Goal: Transaction & Acquisition: Purchase product/service

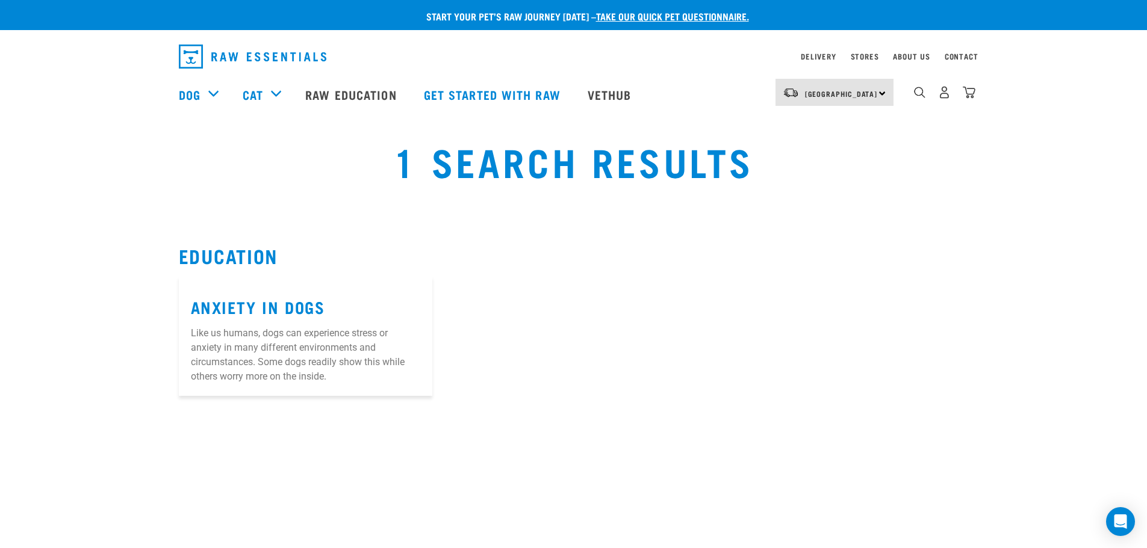
click at [240, 60] on img "dropdown navigation" at bounding box center [252, 57] width 147 height 24
click at [192, 51] on img "dropdown navigation" at bounding box center [252, 57] width 147 height 24
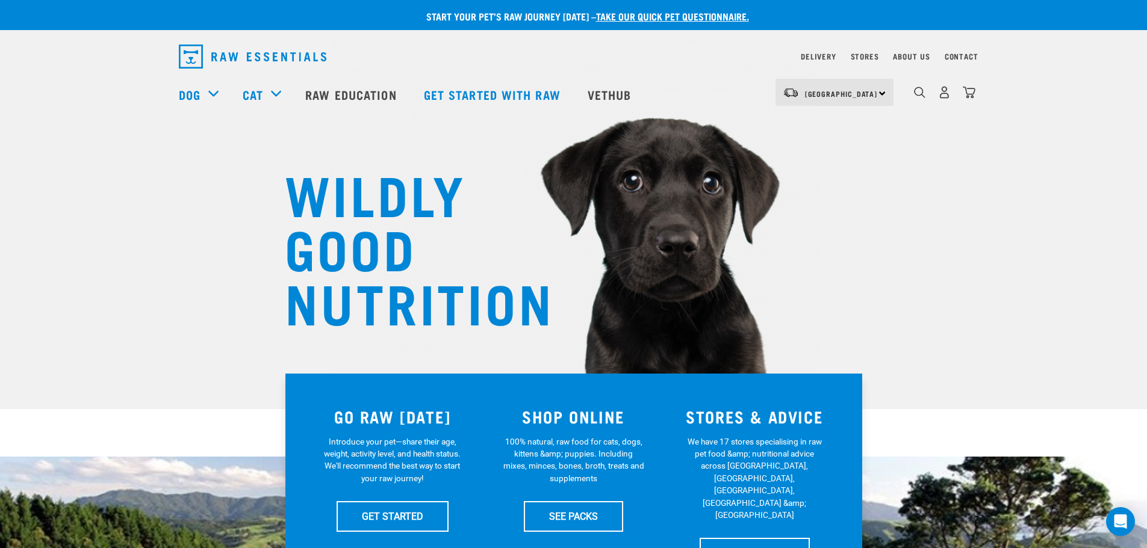
click at [911, 92] on div "6" at bounding box center [934, 94] width 82 height 48
drag, startPoint x: 914, startPoint y: 96, endPoint x: 920, endPoint y: 99, distance: 7.0
click at [915, 97] on img "dropdown navigation" at bounding box center [919, 92] width 11 height 11
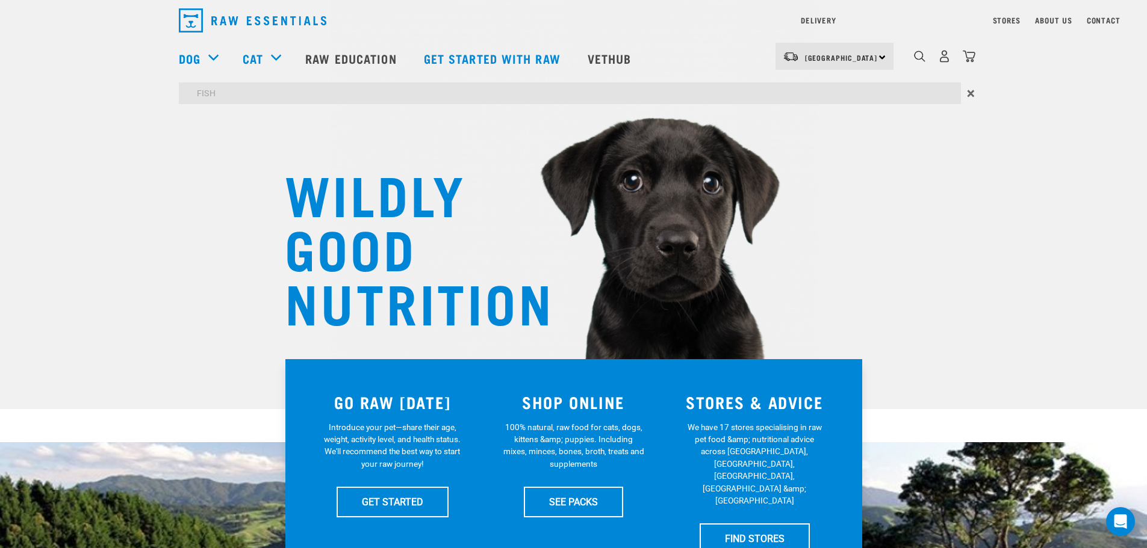
type input "FISH"
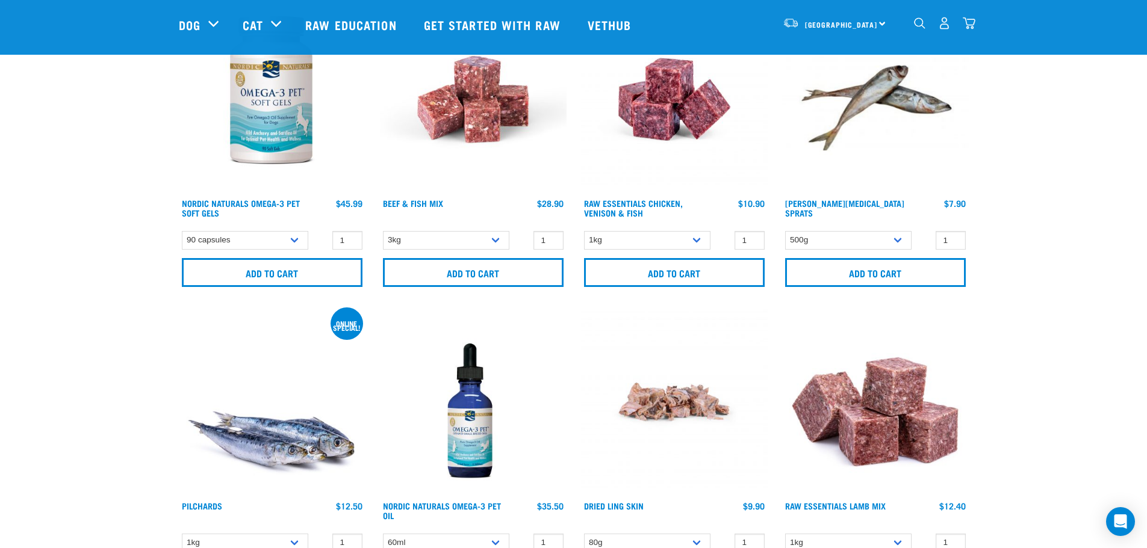
scroll to position [181, 0]
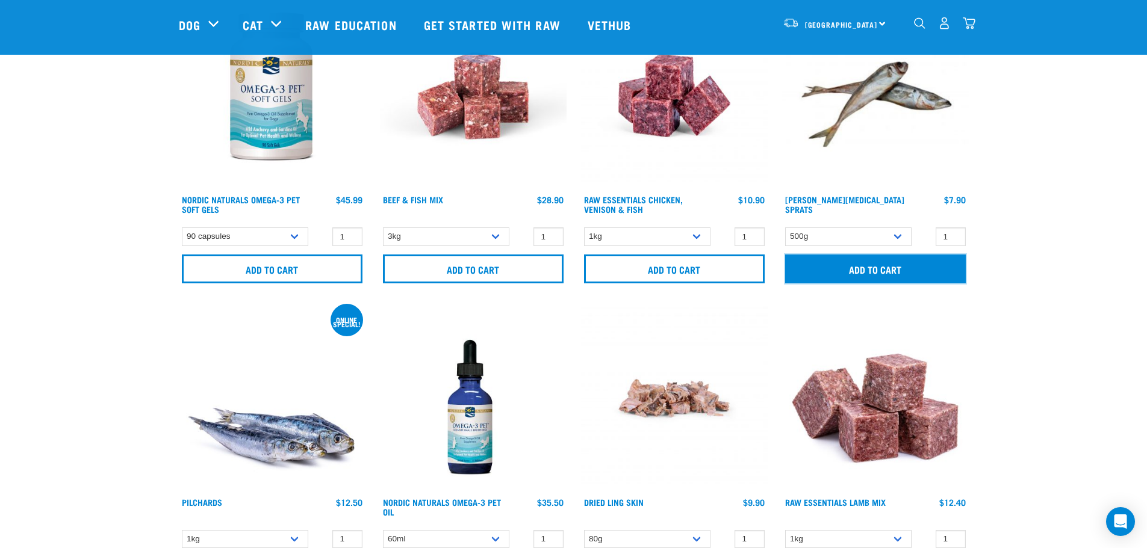
click at [871, 264] on input "Add to cart" at bounding box center [875, 269] width 181 height 29
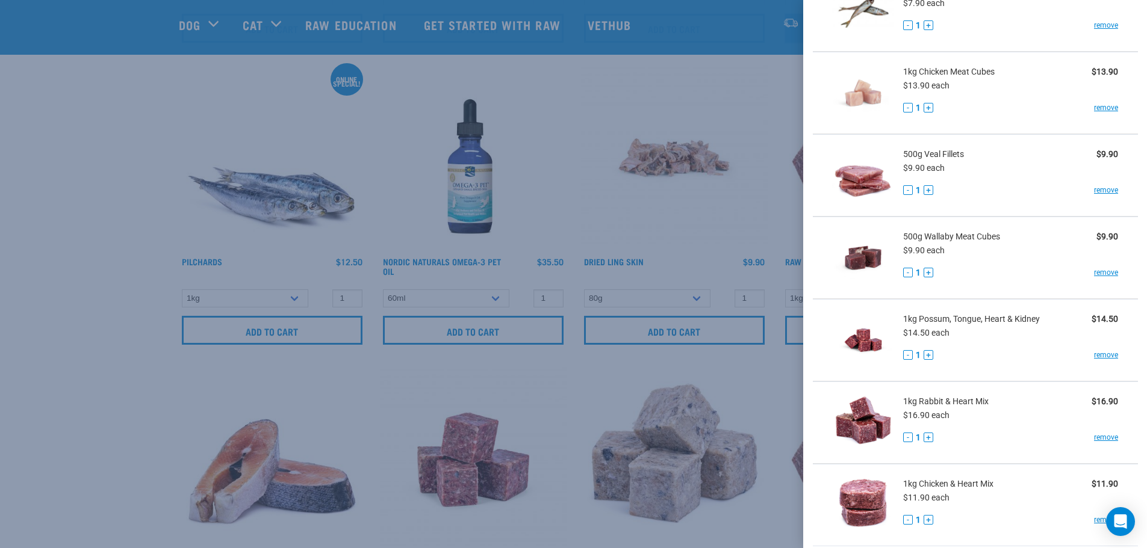
scroll to position [79, 0]
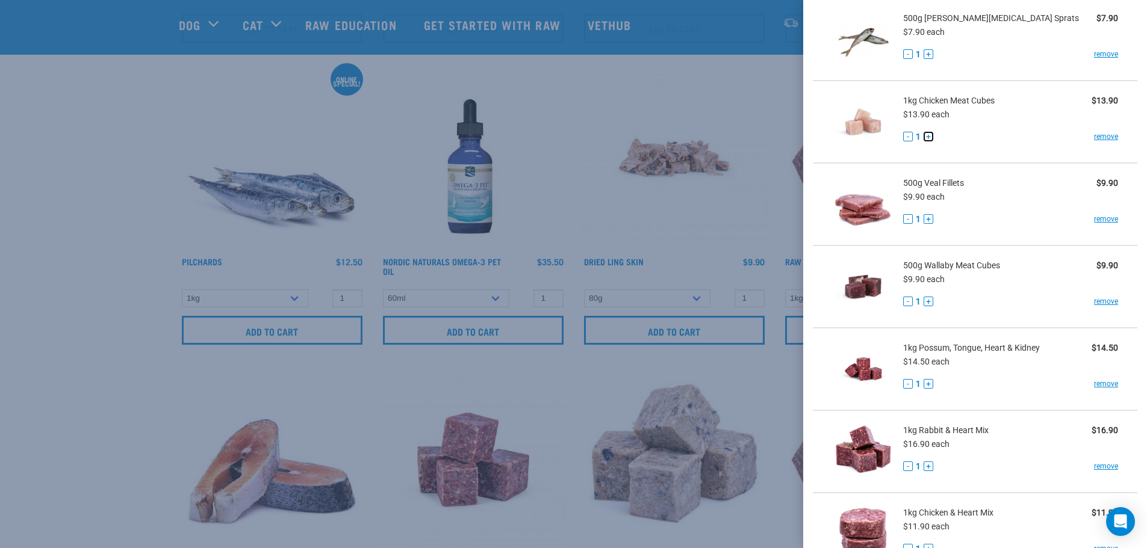
click at [926, 138] on button "+" at bounding box center [928, 137] width 10 height 10
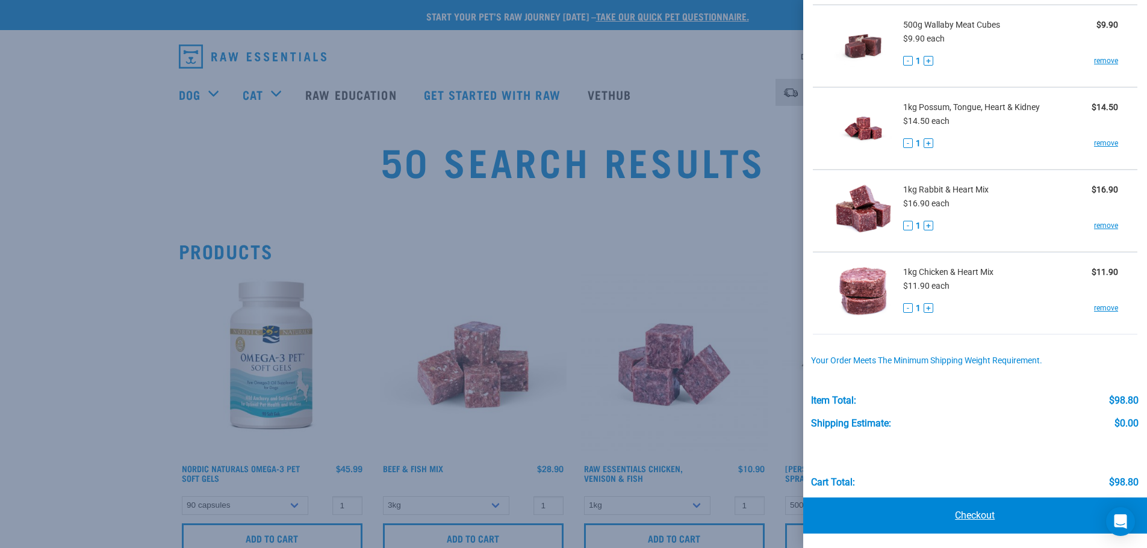
scroll to position [181, 0]
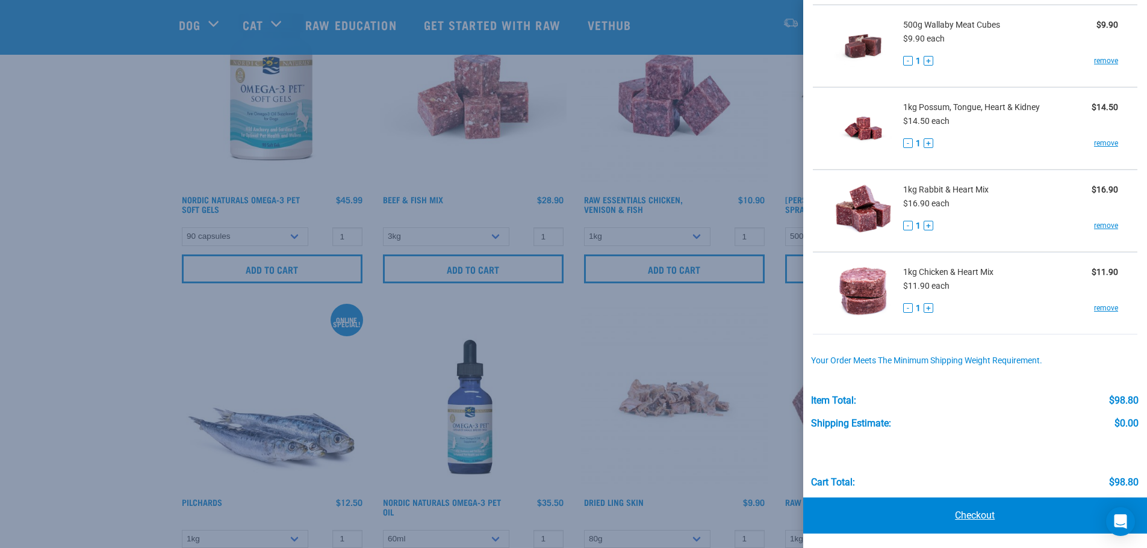
click at [1005, 515] on link "Checkout" at bounding box center [975, 516] width 344 height 36
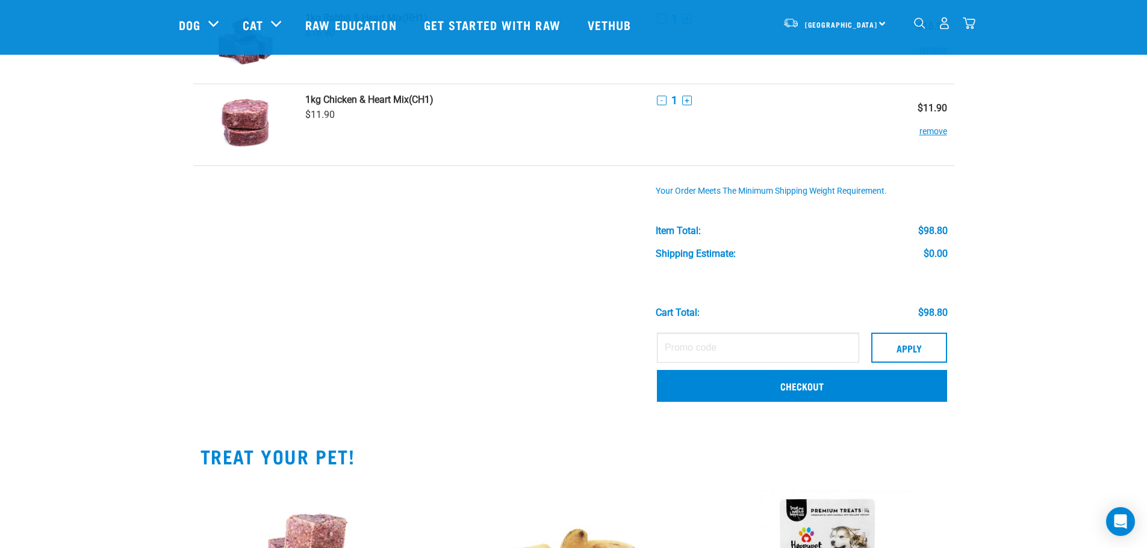
scroll to position [662, 0]
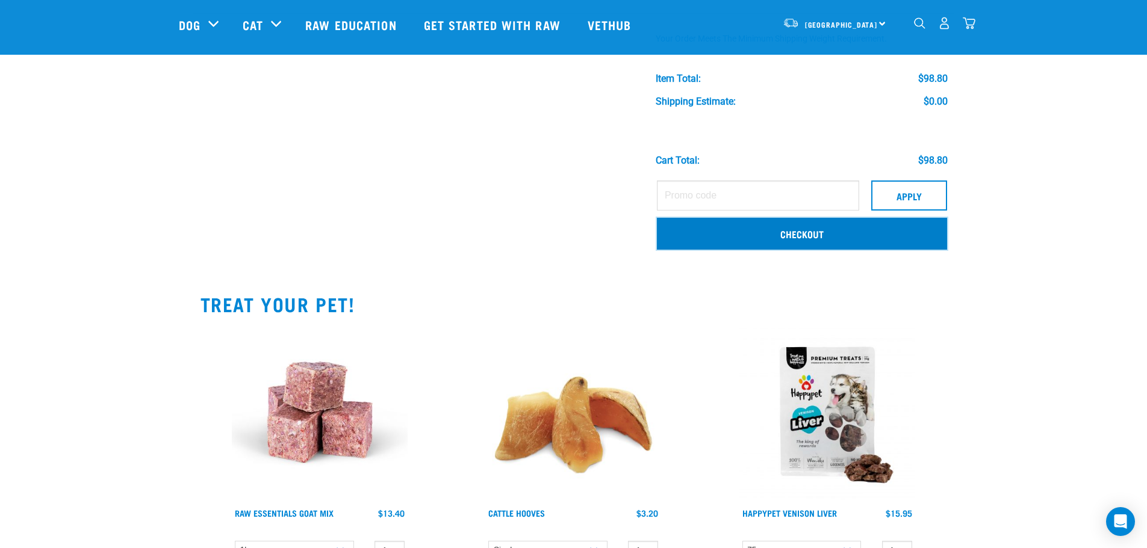
click at [809, 240] on link "Checkout" at bounding box center [802, 233] width 290 height 31
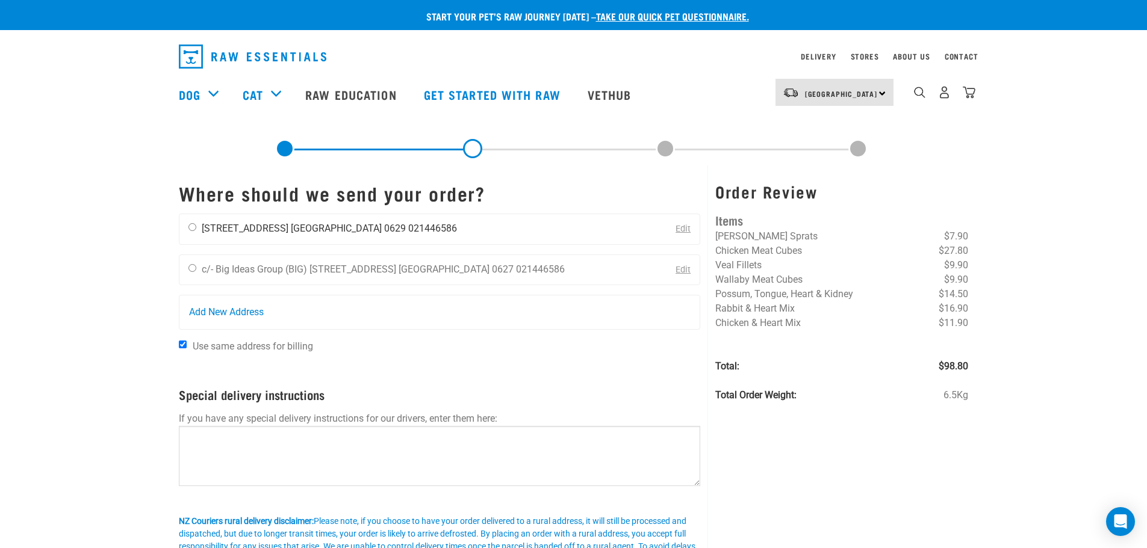
click at [291, 229] on ul "[PERSON_NAME] [STREET_ADDRESS] [GEOGRAPHIC_DATA] 0629 021446586" at bounding box center [329, 228] width 255 height 11
click at [191, 226] on input "radio" at bounding box center [192, 227] width 8 height 8
radio input "true"
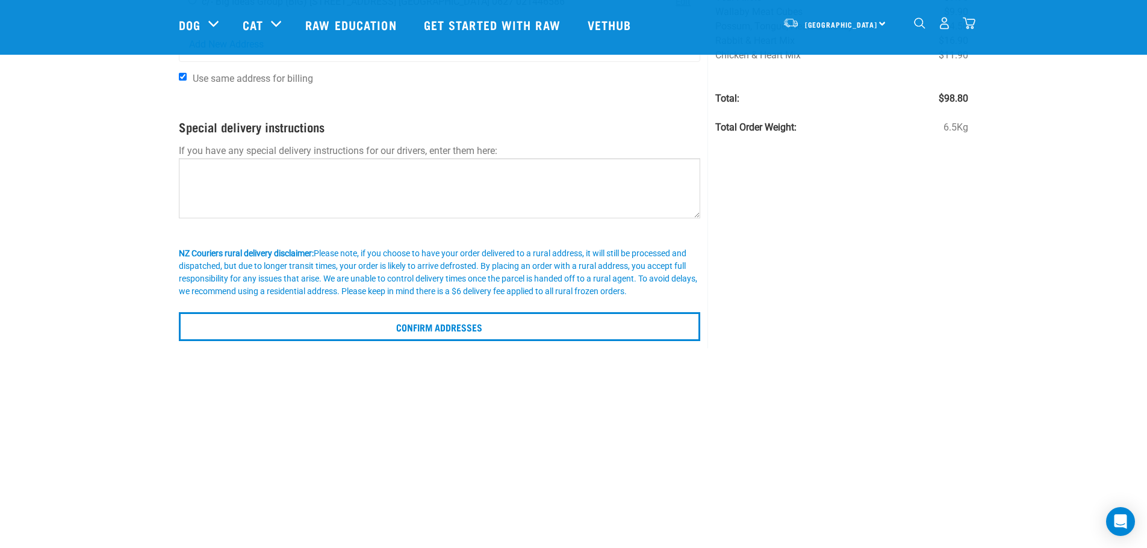
scroll to position [241, 0]
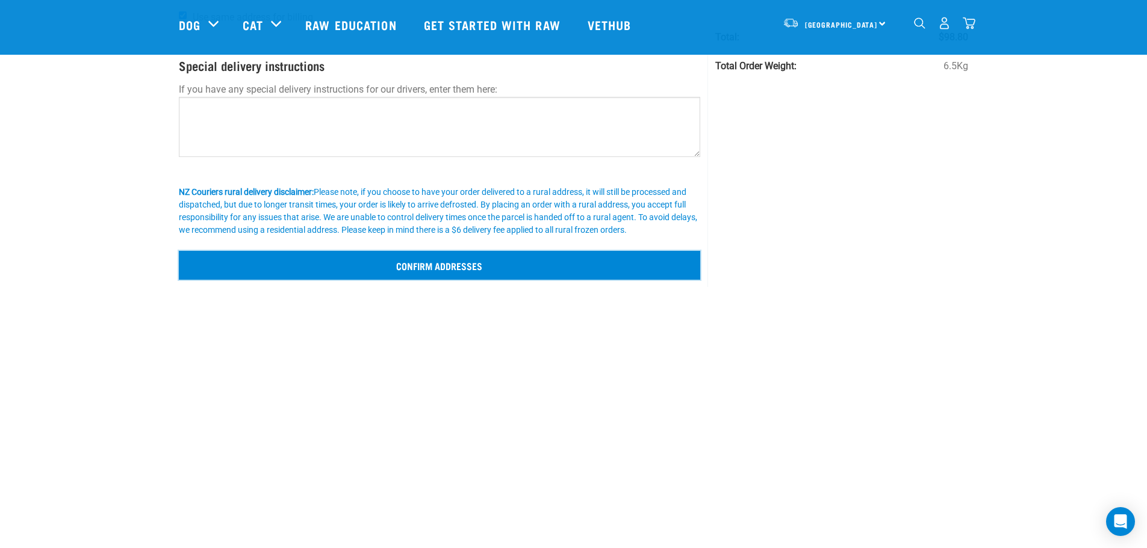
click at [423, 271] on input "Confirm addresses" at bounding box center [440, 265] width 522 height 29
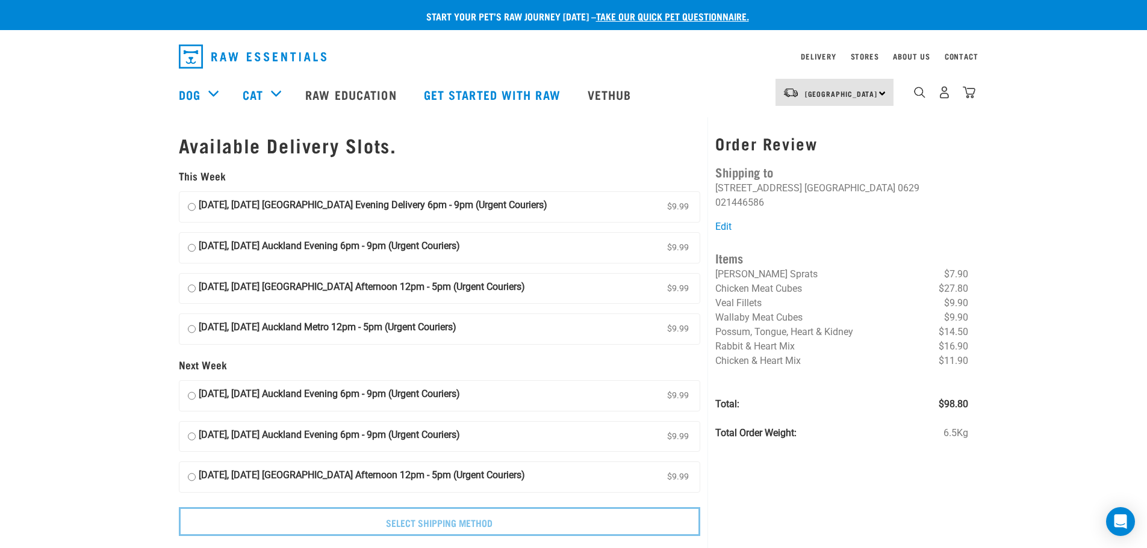
click at [251, 204] on strong "[DATE], [DATE] [GEOGRAPHIC_DATA] Evening Delivery 6pm - 9pm (Urgent Couriers)" at bounding box center [373, 207] width 348 height 18
click at [196, 204] on input "11 September, Thursday Auckland Evening Delivery 6pm - 9pm (Urgent Couriers) $9…" at bounding box center [192, 207] width 8 height 18
radio input "true"
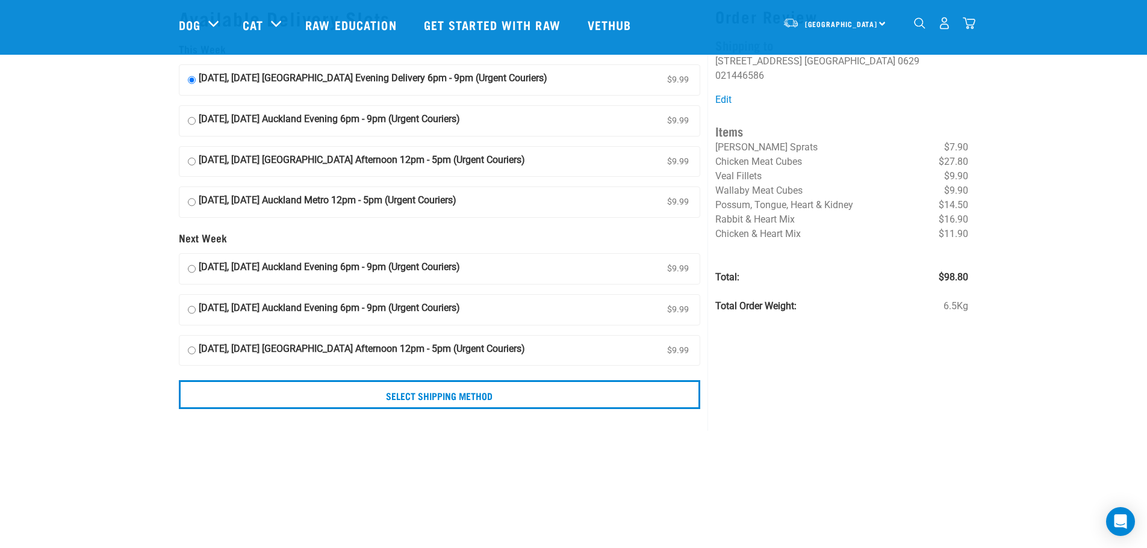
scroll to position [60, 0]
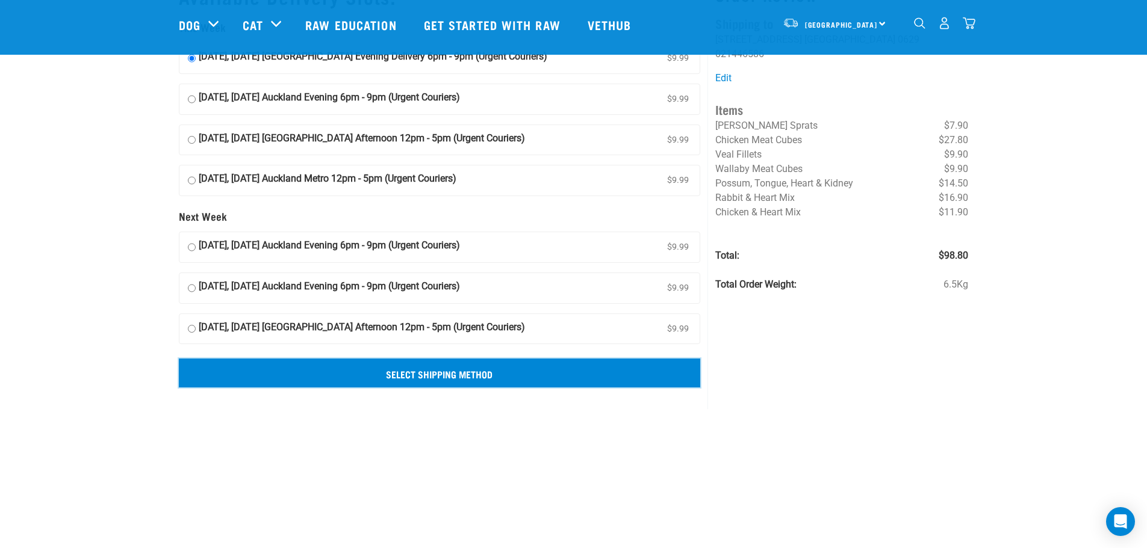
click at [461, 378] on input "Select Shipping Method" at bounding box center [440, 373] width 522 height 29
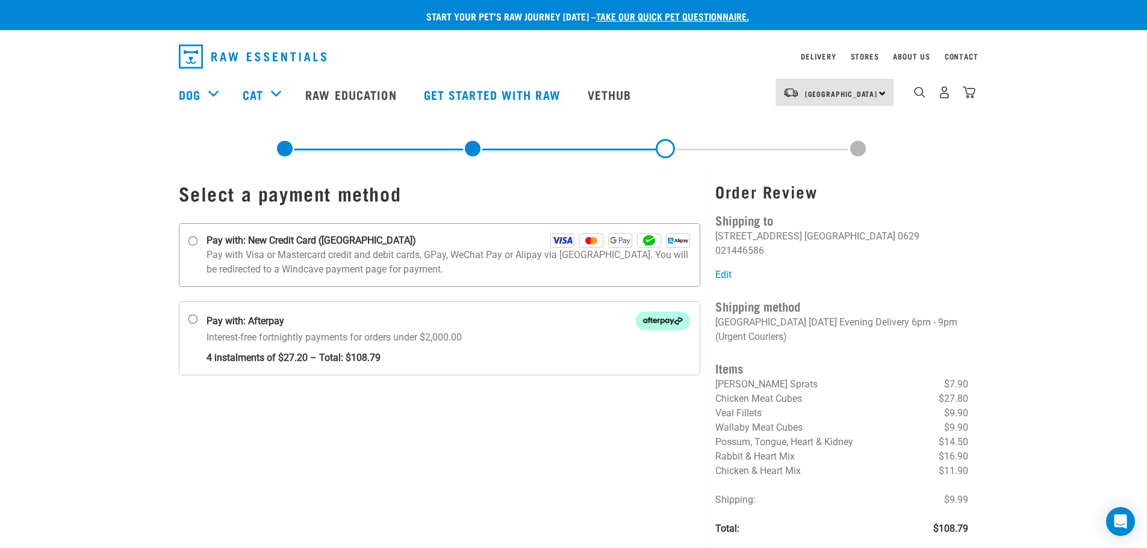
click at [192, 243] on input "Pay with: New Credit Card ([GEOGRAPHIC_DATA])" at bounding box center [193, 242] width 10 height 10
radio input "true"
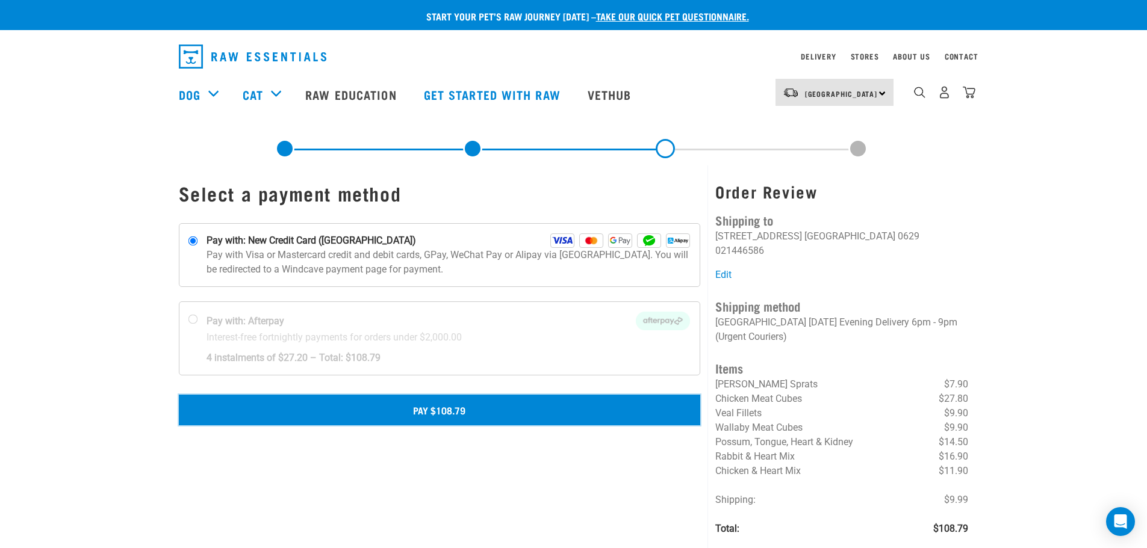
click at [433, 413] on button "Pay $108.79" at bounding box center [440, 410] width 522 height 30
